Goal: Information Seeking & Learning: Learn about a topic

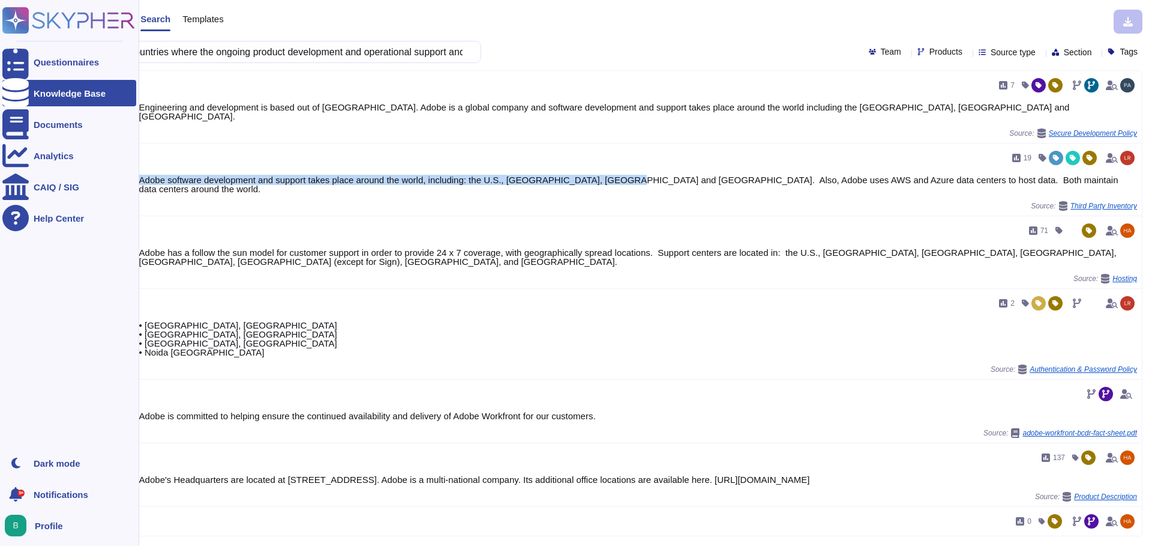
click at [40, 89] on div "Knowledge Base" at bounding box center [70, 93] width 72 height 9
click at [57, 54] on div "Questionnaires" at bounding box center [69, 62] width 134 height 26
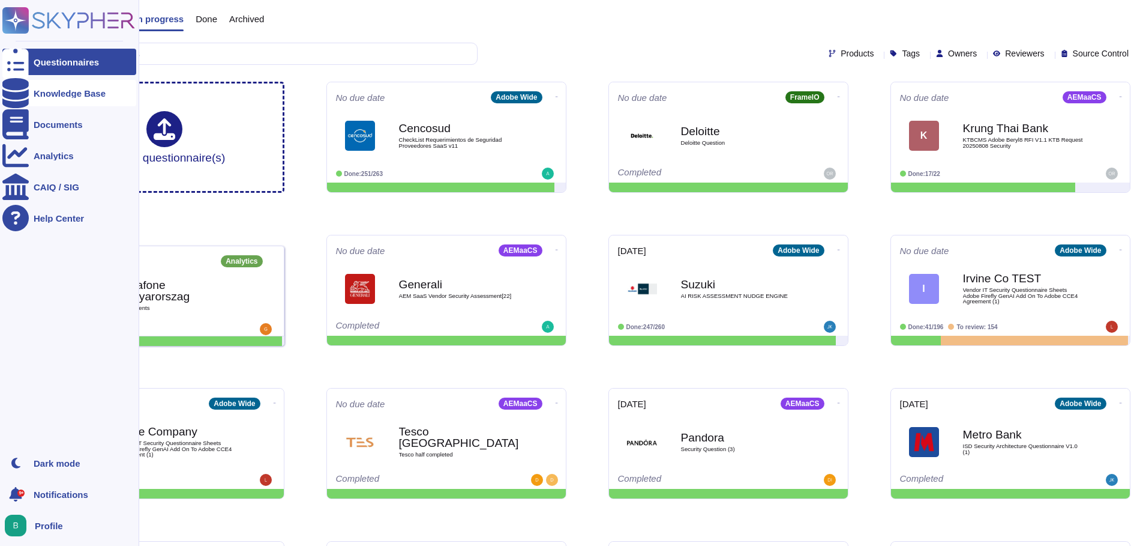
click at [58, 92] on div "Knowledge Base" at bounding box center [70, 93] width 72 height 9
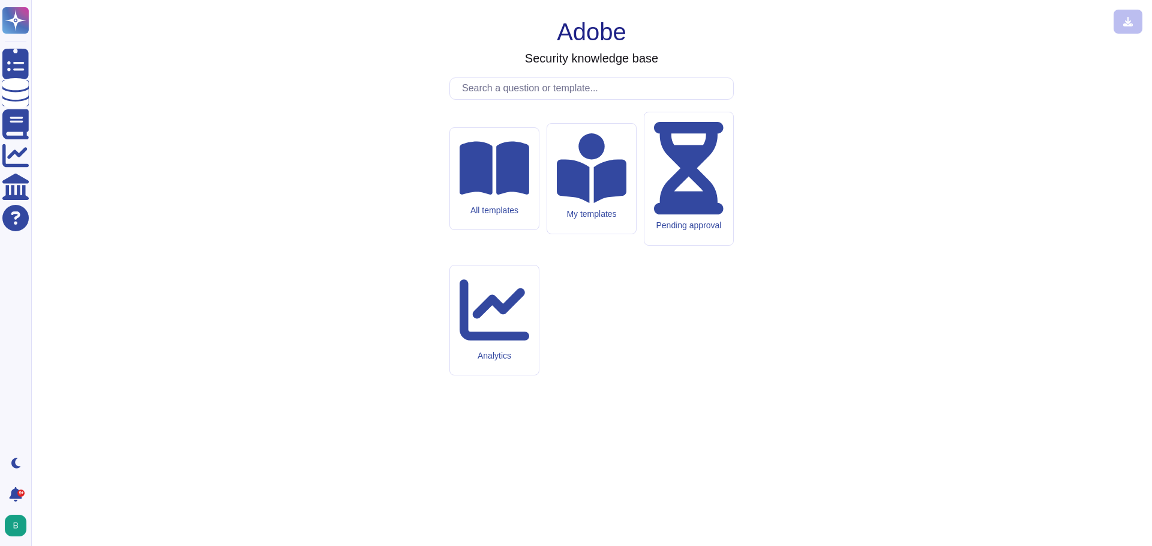
click at [513, 99] on input "text" at bounding box center [594, 88] width 277 height 21
click at [473, 99] on input "text" at bounding box center [594, 88] width 277 height 21
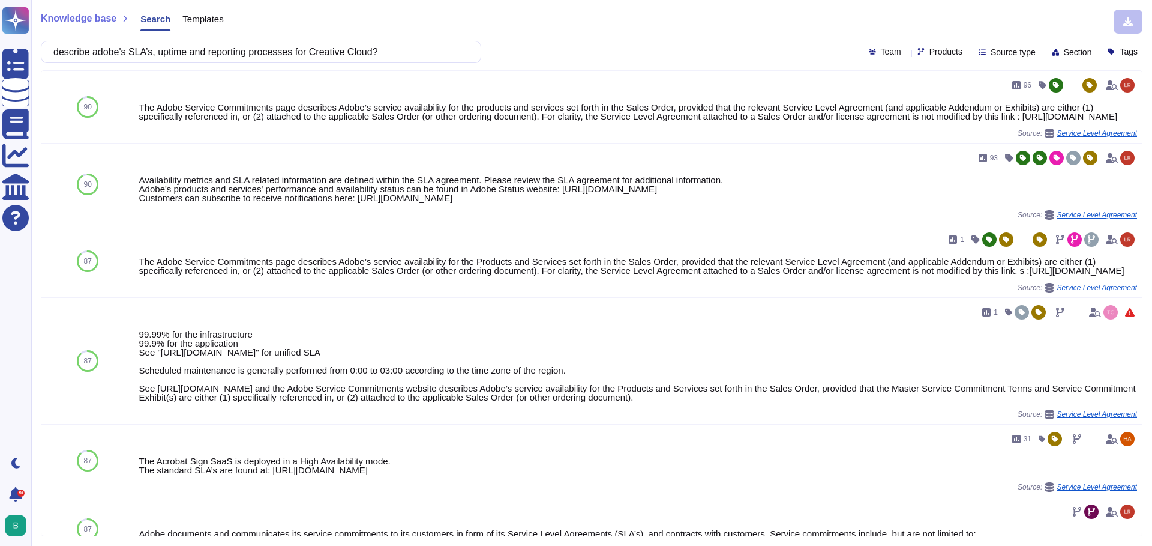
click at [945, 49] on div "Products" at bounding box center [943, 51] width 50 height 9
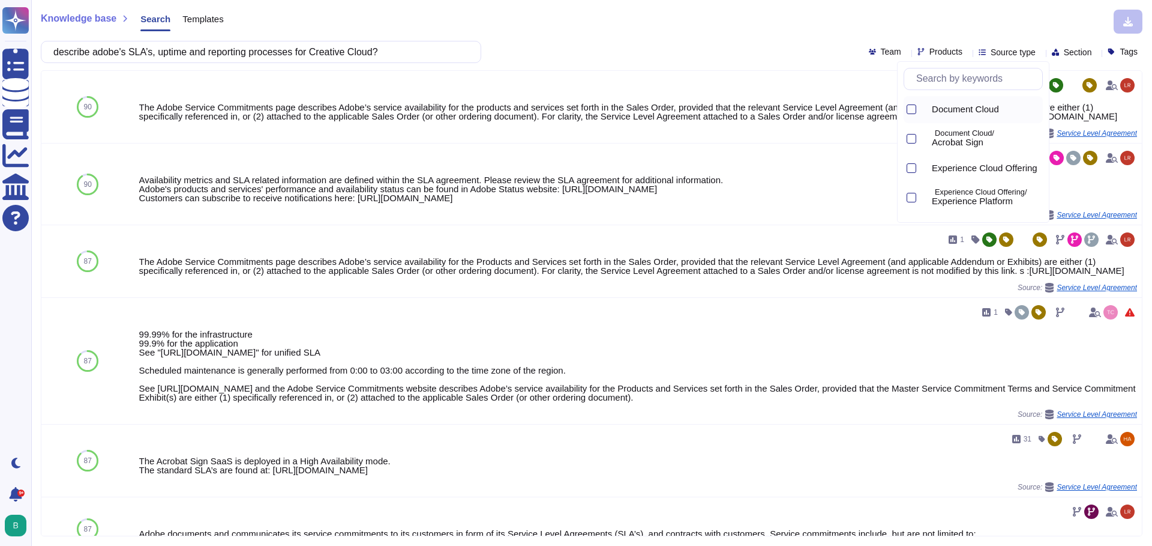
click at [981, 110] on span "Document Cloud" at bounding box center [965, 109] width 67 height 11
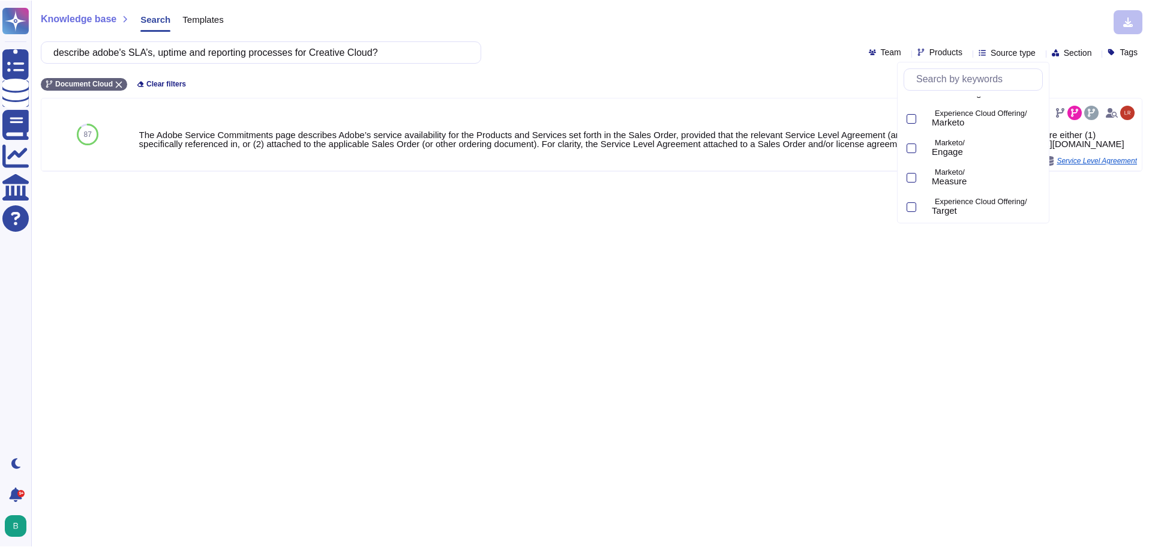
scroll to position [412, 0]
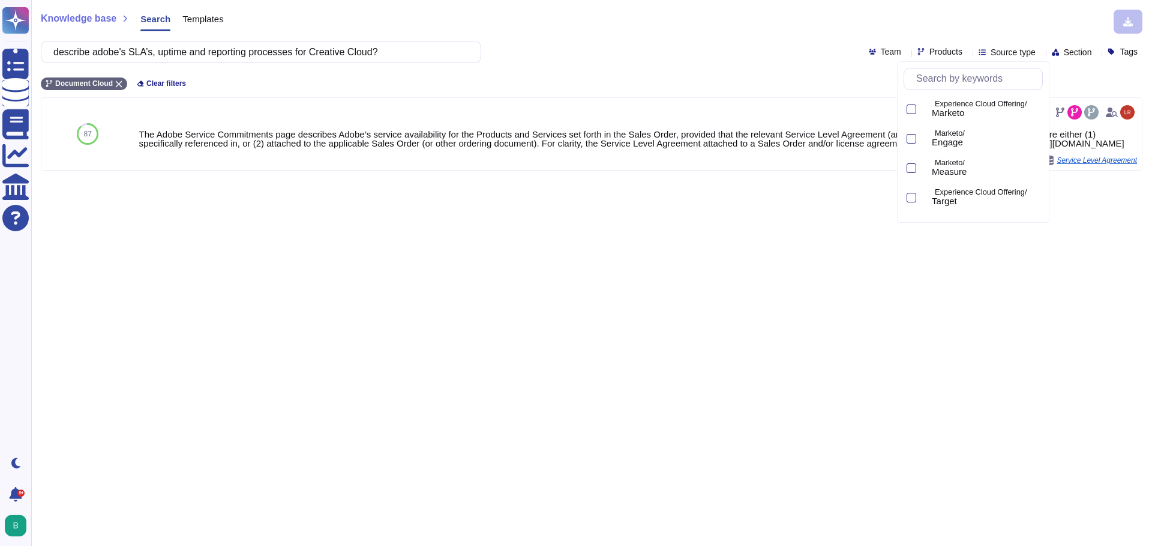
click at [637, 80] on div "Document Cloud Clear filters" at bounding box center [592, 80] width 1102 height 20
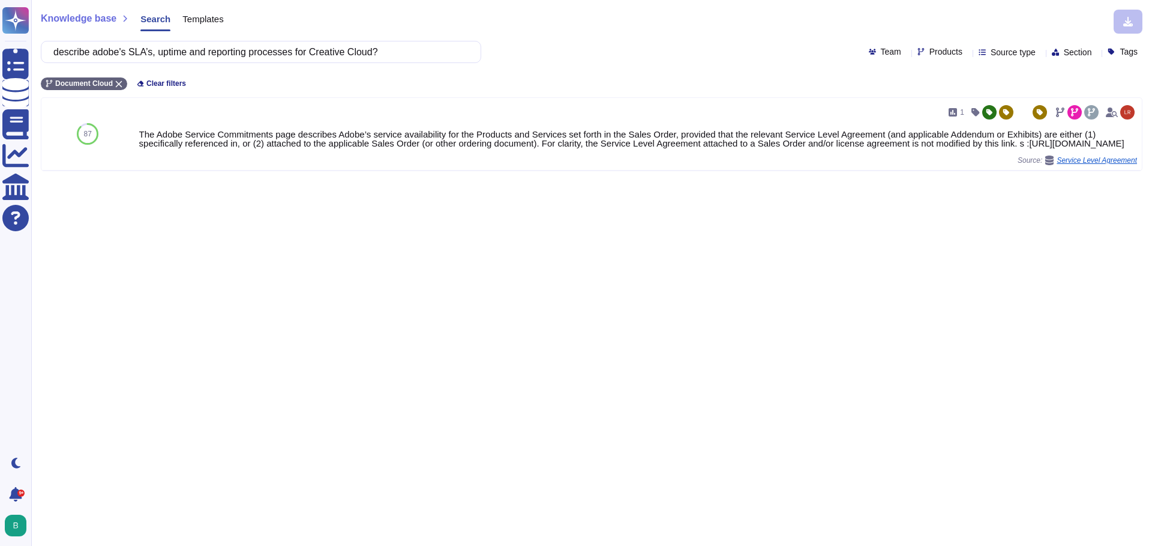
click at [718, 209] on div "Knowledge base Search Templates describe adobe's SLA’s, uptime and reporting pr…" at bounding box center [591, 273] width 1121 height 546
click at [661, 70] on div "Knowledge base Search Templates describe adobe's SLA’s, uptime and reporting pr…" at bounding box center [591, 273] width 1121 height 546
